Goal: Navigation & Orientation: Understand site structure

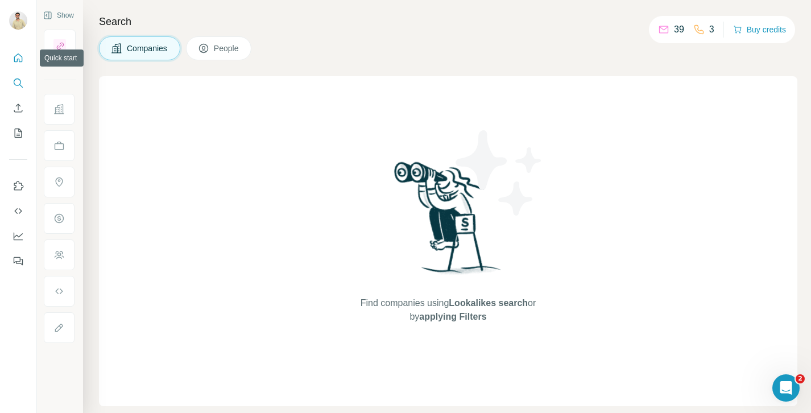
click at [11, 61] on button "Quick start" at bounding box center [18, 58] width 18 height 20
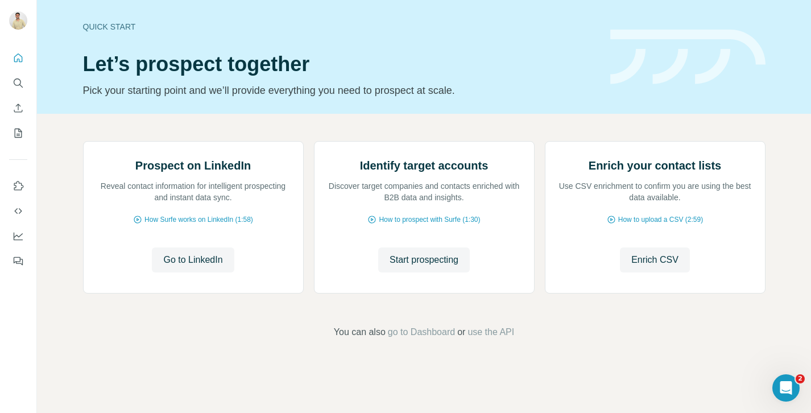
click at [23, 173] on div at bounding box center [18, 156] width 36 height 230
click at [21, 183] on icon "Use Surfe on LinkedIn" at bounding box center [18, 185] width 11 height 11
click at [19, 63] on icon "Quick start" at bounding box center [18, 57] width 11 height 11
drag, startPoint x: 16, startPoint y: 52, endPoint x: 23, endPoint y: 71, distance: 20.0
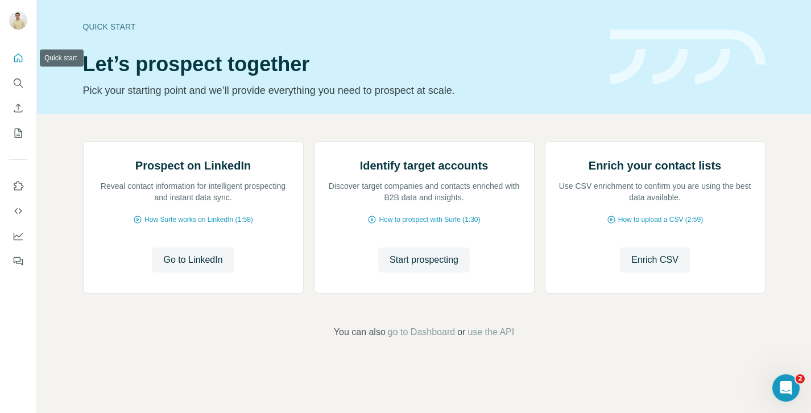
click at [20, 53] on icon "Quick start" at bounding box center [18, 57] width 11 height 11
click at [15, 88] on icon "Search" at bounding box center [18, 82] width 11 height 11
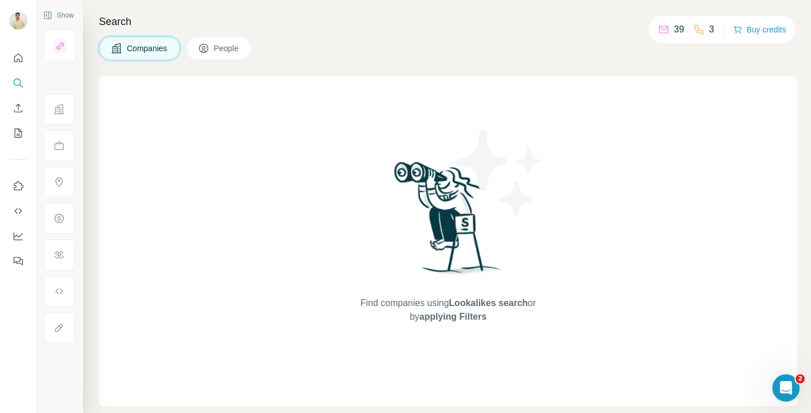
click at [660, 33] on icon at bounding box center [663, 29] width 11 height 11
click at [697, 28] on icon at bounding box center [698, 29] width 11 height 11
click at [789, 389] on icon "Open Intercom Messenger" at bounding box center [784, 386] width 19 height 19
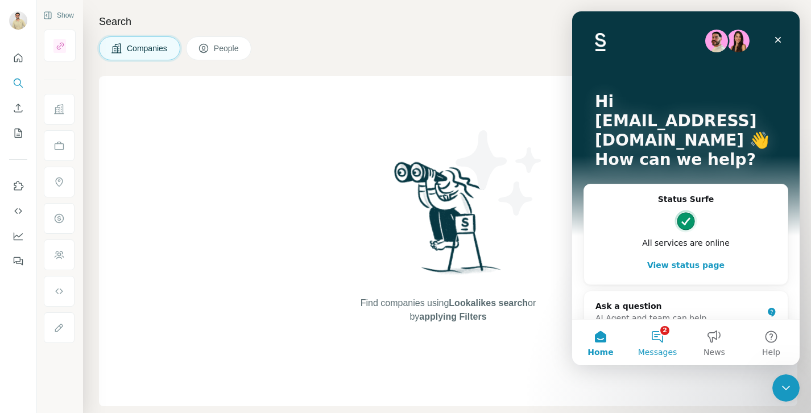
click at [673, 336] on button "2 Messages" at bounding box center [657, 342] width 57 height 45
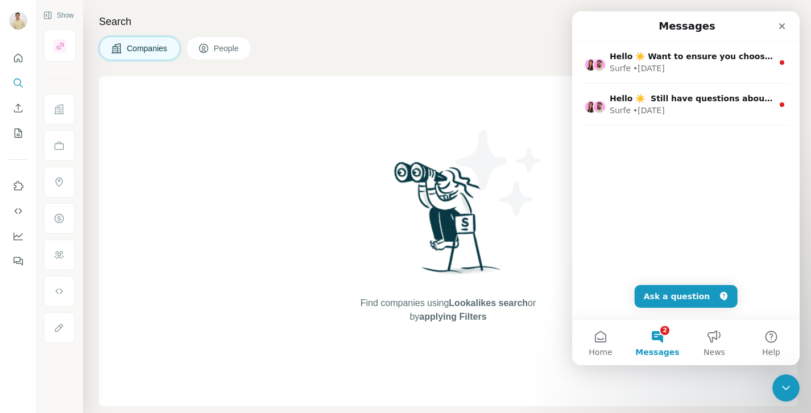
click at [507, 81] on div "Find companies using Lookalikes search or by applying Filters" at bounding box center [448, 241] width 205 height 330
click at [777, 20] on div "Close" at bounding box center [782, 26] width 20 height 20
